Goal: Information Seeking & Learning: Learn about a topic

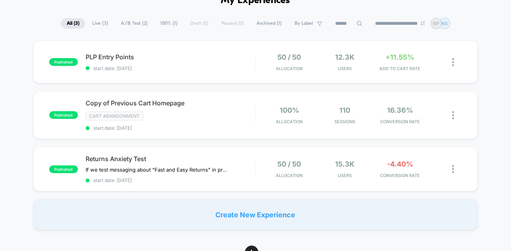
scroll to position [46, 0]
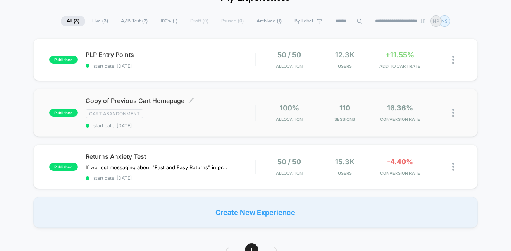
click at [197, 112] on div "Cart Abandonment" at bounding box center [171, 113] width 170 height 9
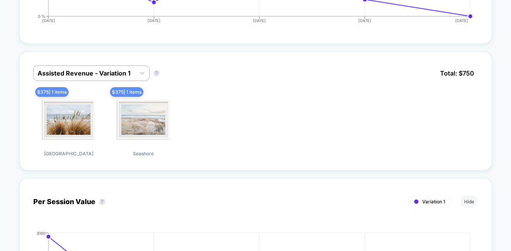
scroll to position [354, 0]
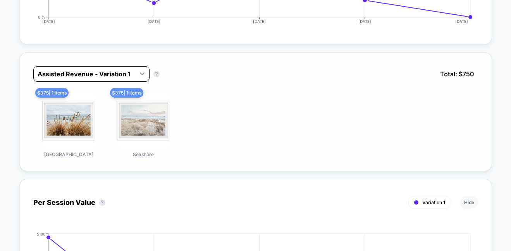
click at [139, 71] on icon at bounding box center [142, 74] width 8 height 8
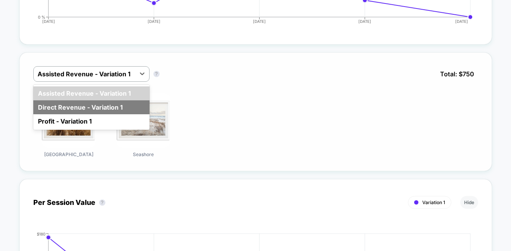
click at [97, 103] on div "Direct Revenue - Variation 1" at bounding box center [91, 107] width 116 height 14
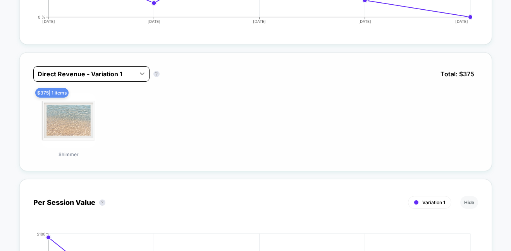
click at [143, 74] on icon at bounding box center [142, 74] width 8 height 8
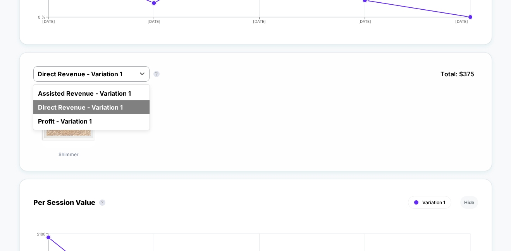
click at [97, 100] on div "Direct Revenue - Variation 1" at bounding box center [91, 107] width 116 height 14
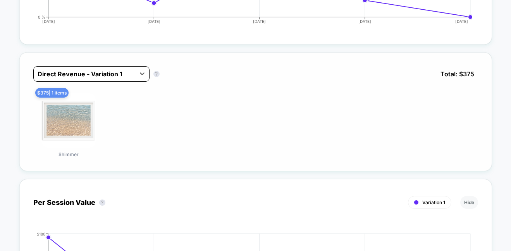
click at [117, 73] on div at bounding box center [85, 73] width 94 height 9
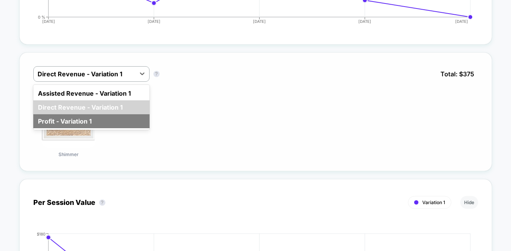
click at [91, 115] on div "Profit - Variation 1" at bounding box center [91, 121] width 116 height 14
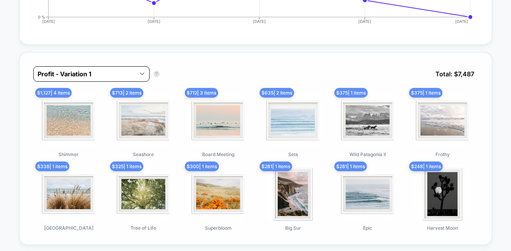
click at [144, 70] on icon at bounding box center [142, 74] width 8 height 8
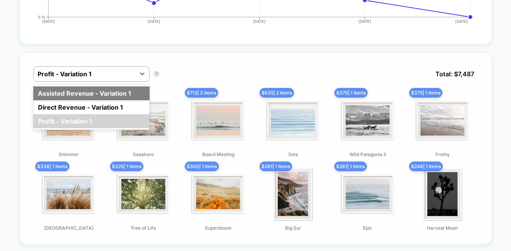
click at [118, 87] on div "Assisted Revenue - Variation 1" at bounding box center [91, 93] width 116 height 14
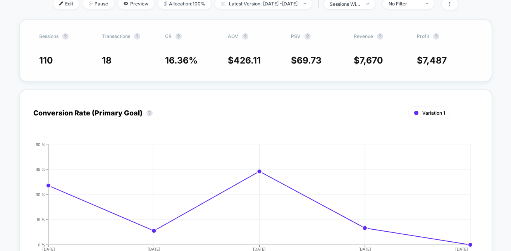
scroll to position [0, 0]
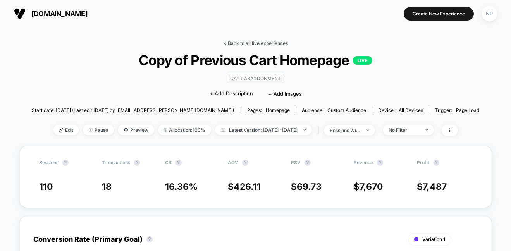
click at [239, 43] on link "< Back to all live experiences" at bounding box center [255, 43] width 64 height 6
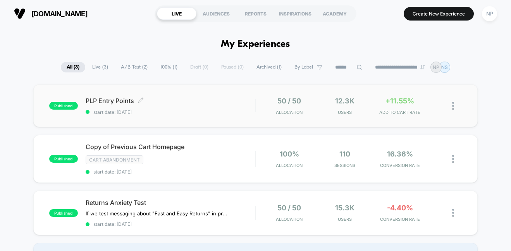
click at [173, 107] on div "PLP Entry Points Click to edit experience details Click to edit experience deta…" at bounding box center [171, 106] width 170 height 18
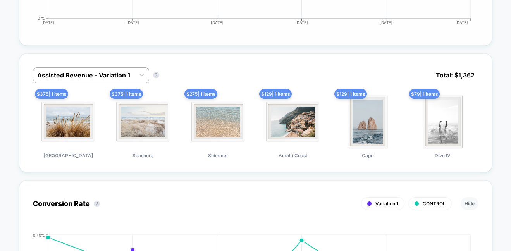
scroll to position [567, 0]
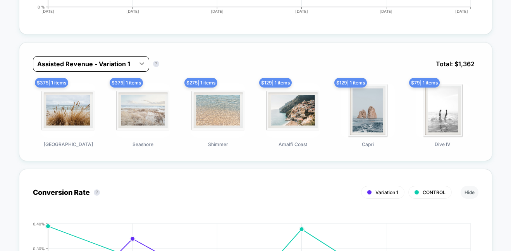
click at [142, 60] on icon at bounding box center [142, 64] width 8 height 8
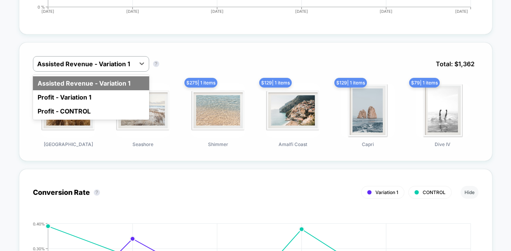
click at [98, 82] on div "Assisted Revenue - Variation 1" at bounding box center [91, 83] width 116 height 14
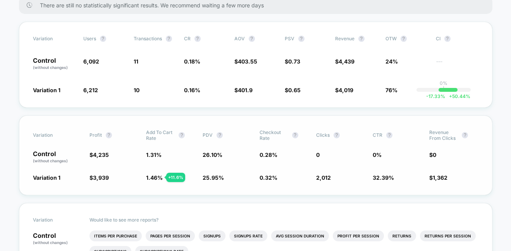
scroll to position [0, 0]
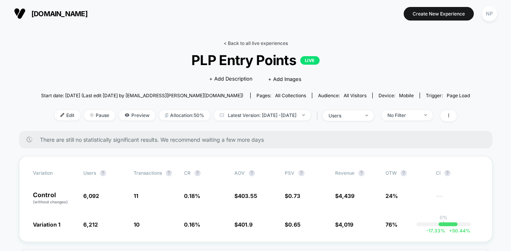
click at [240, 42] on link "< Back to all live experiences" at bounding box center [255, 43] width 64 height 6
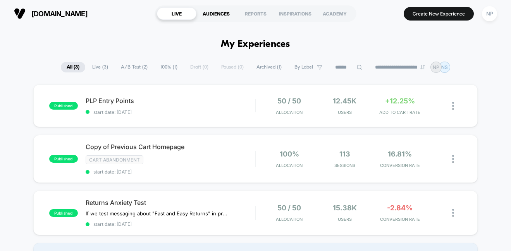
click at [213, 15] on div "AUDIENCES" at bounding box center [215, 13] width 39 height 12
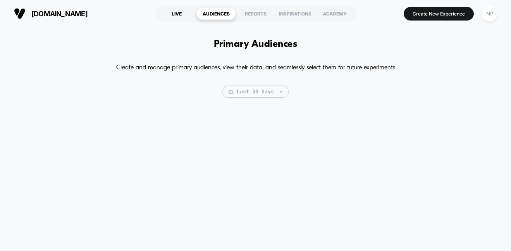
click at [188, 12] on div "LIVE" at bounding box center [176, 13] width 39 height 12
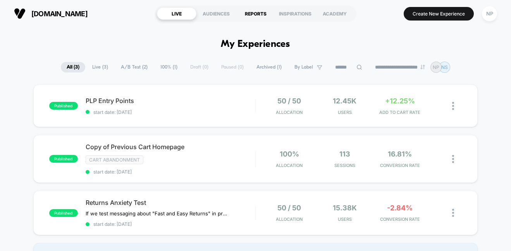
click at [255, 14] on div "REPORTS" at bounding box center [255, 13] width 39 height 12
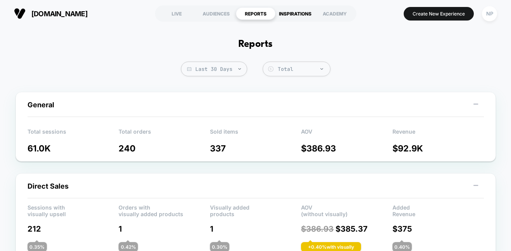
click at [300, 11] on div "INSPIRATIONS" at bounding box center [294, 13] width 39 height 12
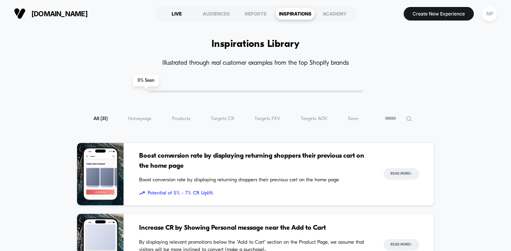
click at [178, 12] on div "LIVE" at bounding box center [176, 13] width 39 height 12
